Goal: Task Accomplishment & Management: Manage account settings

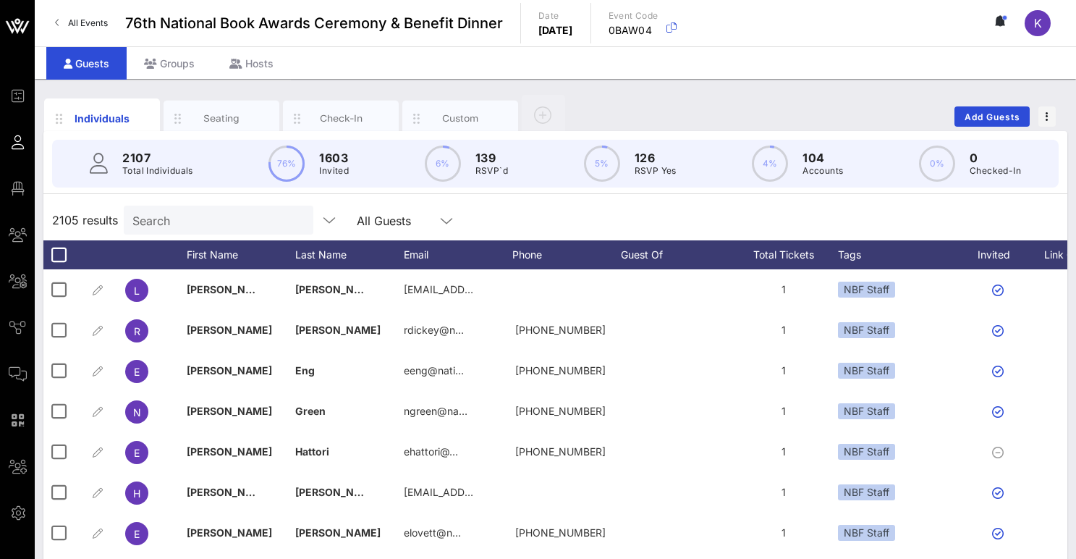
click at [194, 224] on input "Search" at bounding box center [216, 220] width 169 height 19
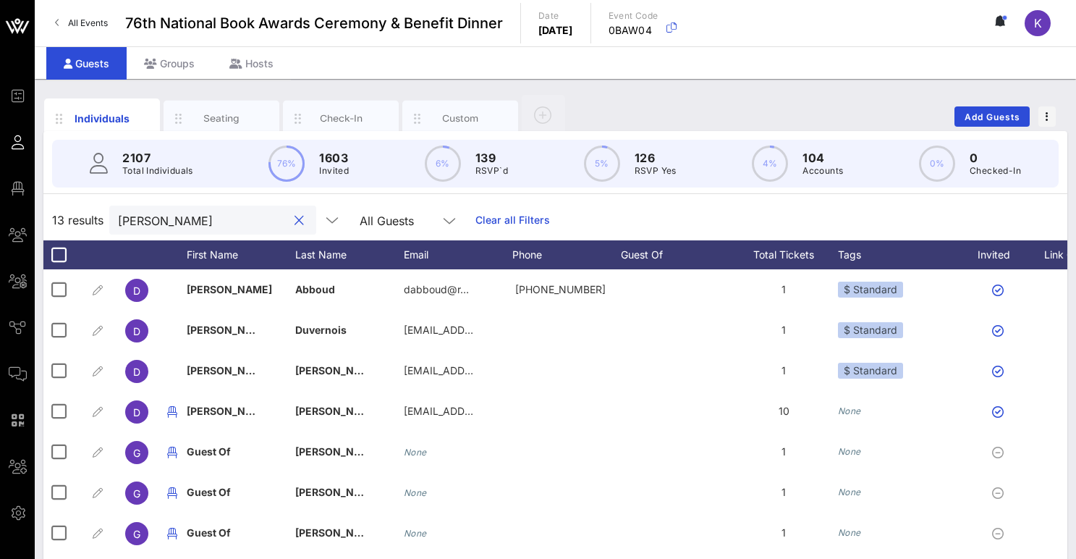
type input "[PERSON_NAME]"
click at [168, 60] on div "Groups" at bounding box center [169, 63] width 85 height 33
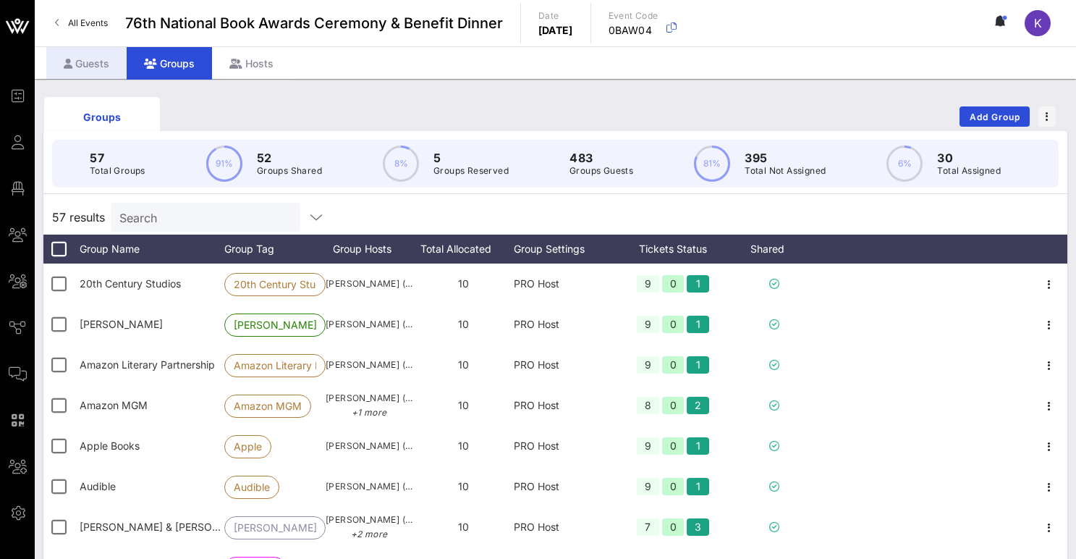
click at [99, 73] on div "Guests" at bounding box center [86, 63] width 80 height 33
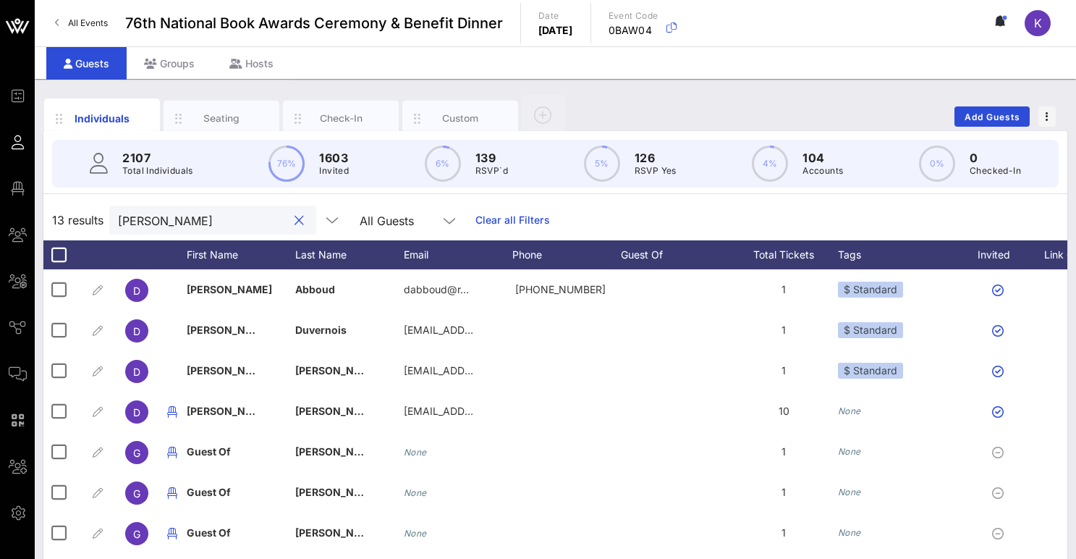
drag, startPoint x: 180, startPoint y: 224, endPoint x: 99, endPoint y: 222, distance: 80.4
click at [99, 222] on div "13 results [PERSON_NAME] All Guests Clear all Filters" at bounding box center [555, 220] width 1024 height 41
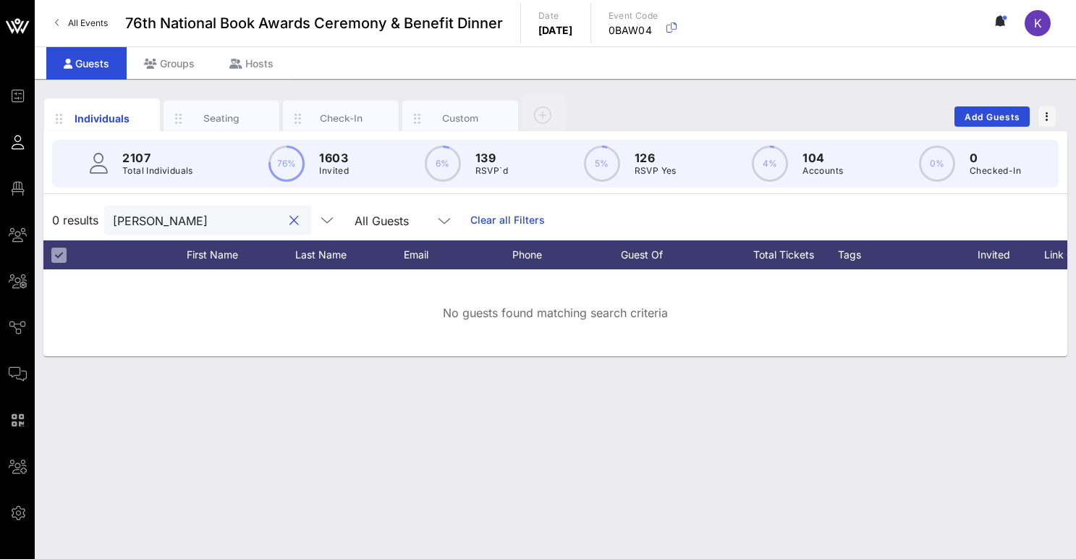
drag, startPoint x: 156, startPoint y: 220, endPoint x: 63, endPoint y: 220, distance: 93.4
click at [63, 220] on div "0 results [PERSON_NAME] All Guests Clear all Filters" at bounding box center [555, 220] width 1024 height 41
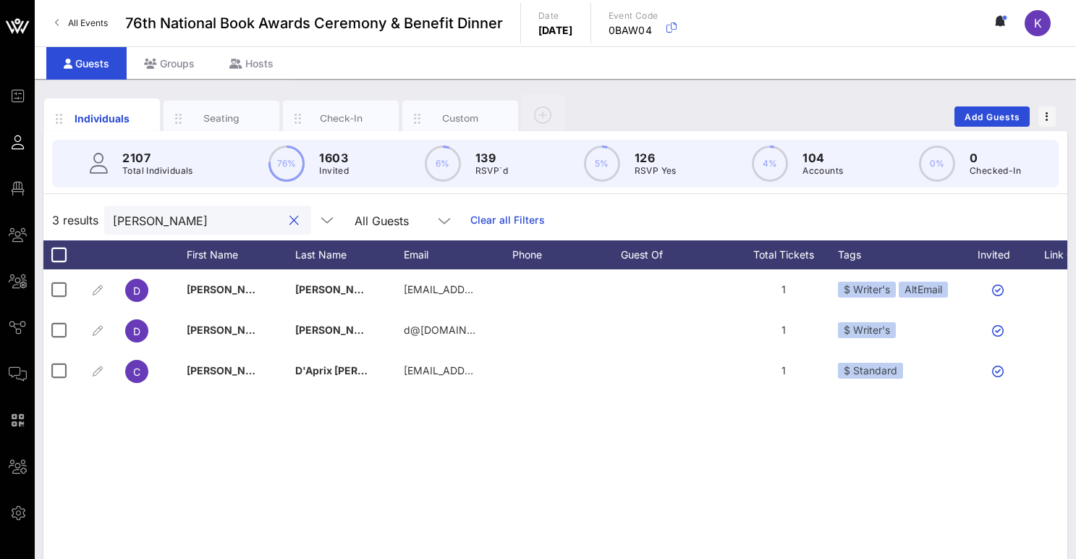
type input "[PERSON_NAME]"
